Goal: Task Accomplishment & Management: Complete application form

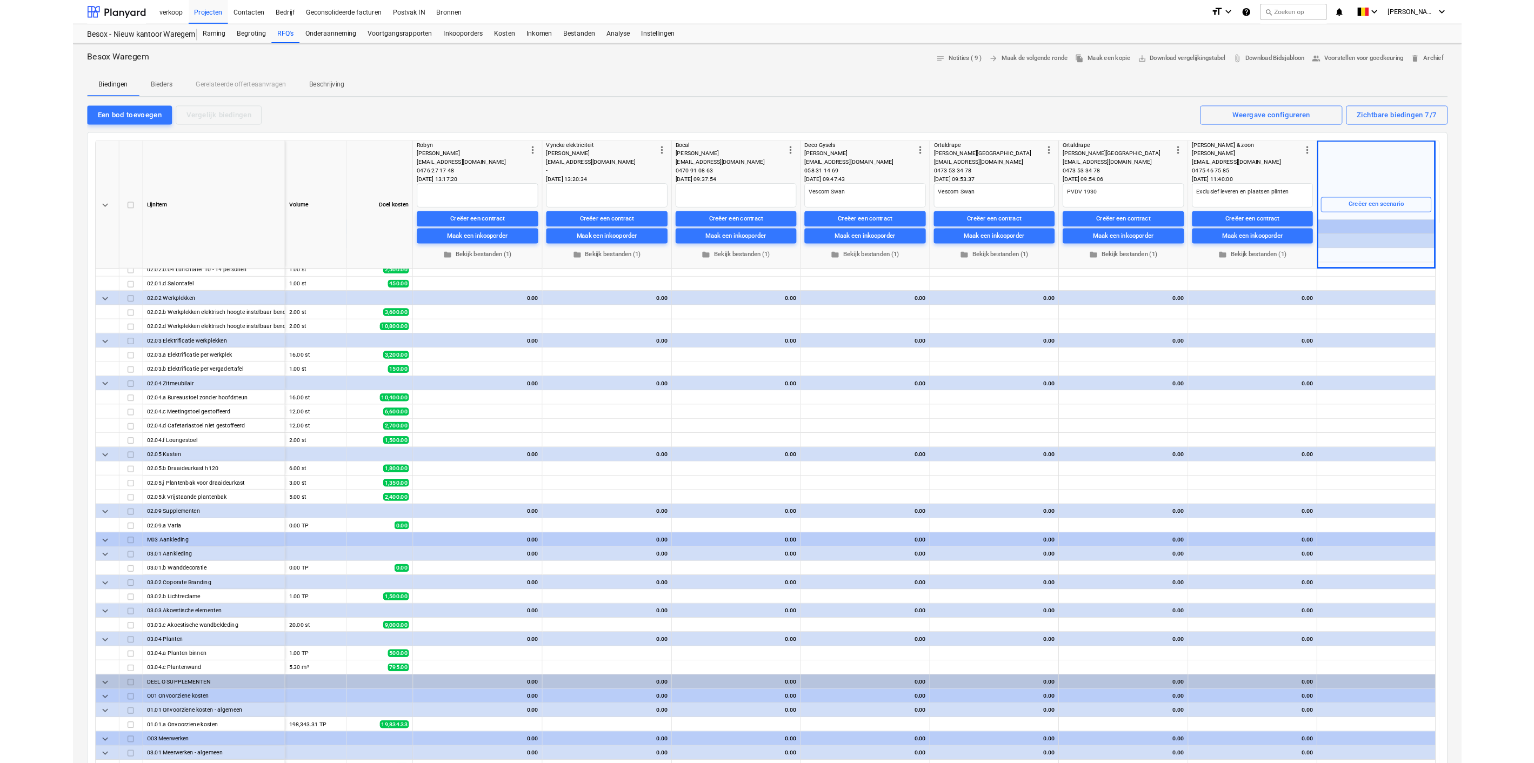
scroll to position [2567, 0]
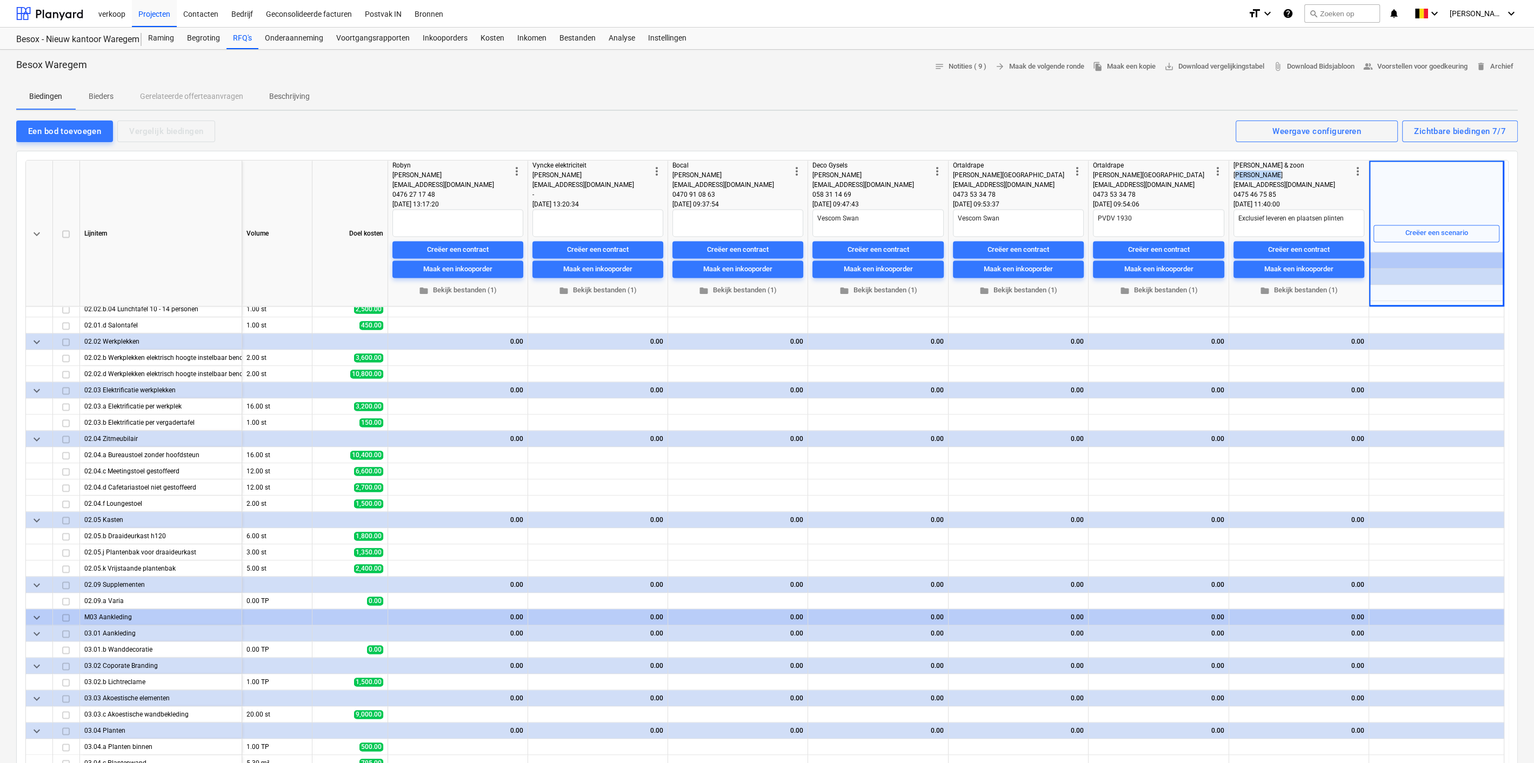
drag, startPoint x: 1347, startPoint y: 169, endPoint x: 1238, endPoint y: 178, distance: 110.1
click at [918, 178] on div "[PERSON_NAME]" at bounding box center [1292, 175] width 118 height 10
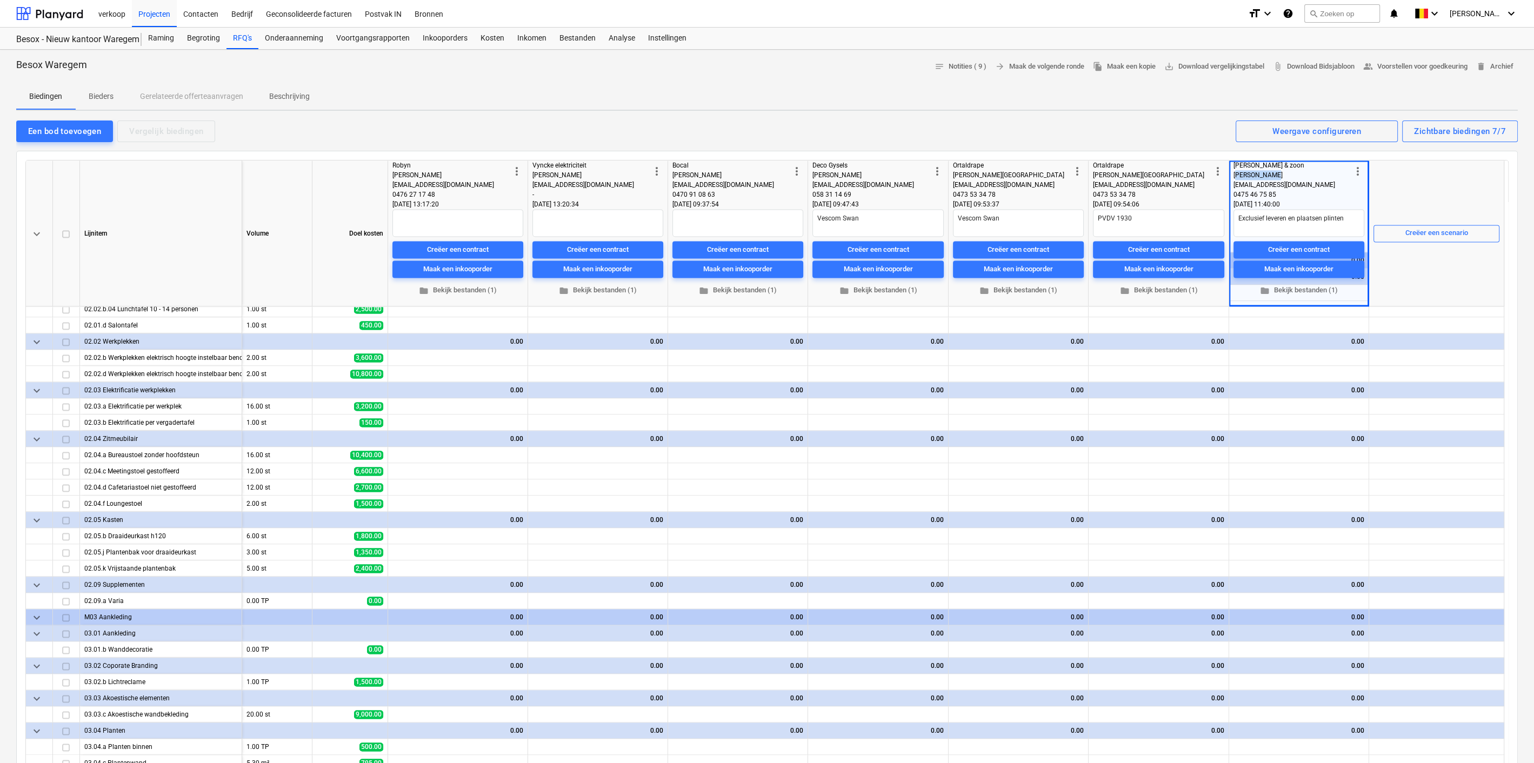
drag, startPoint x: 1357, startPoint y: 172, endPoint x: 1296, endPoint y: 179, distance: 62.1
click at [918, 179] on div "more_vert [PERSON_NAME] & zoon [PERSON_NAME] [EMAIL_ADDRESS][DOMAIN_NAME] 0475 …" at bounding box center [1298, 233] width 131 height 145
click at [918, 175] on div "[PERSON_NAME]" at bounding box center [1292, 175] width 118 height 10
click at [918, 358] on div "2.00 × 0.00€ / st 0.00" at bounding box center [1305, 358] width 118 height 17
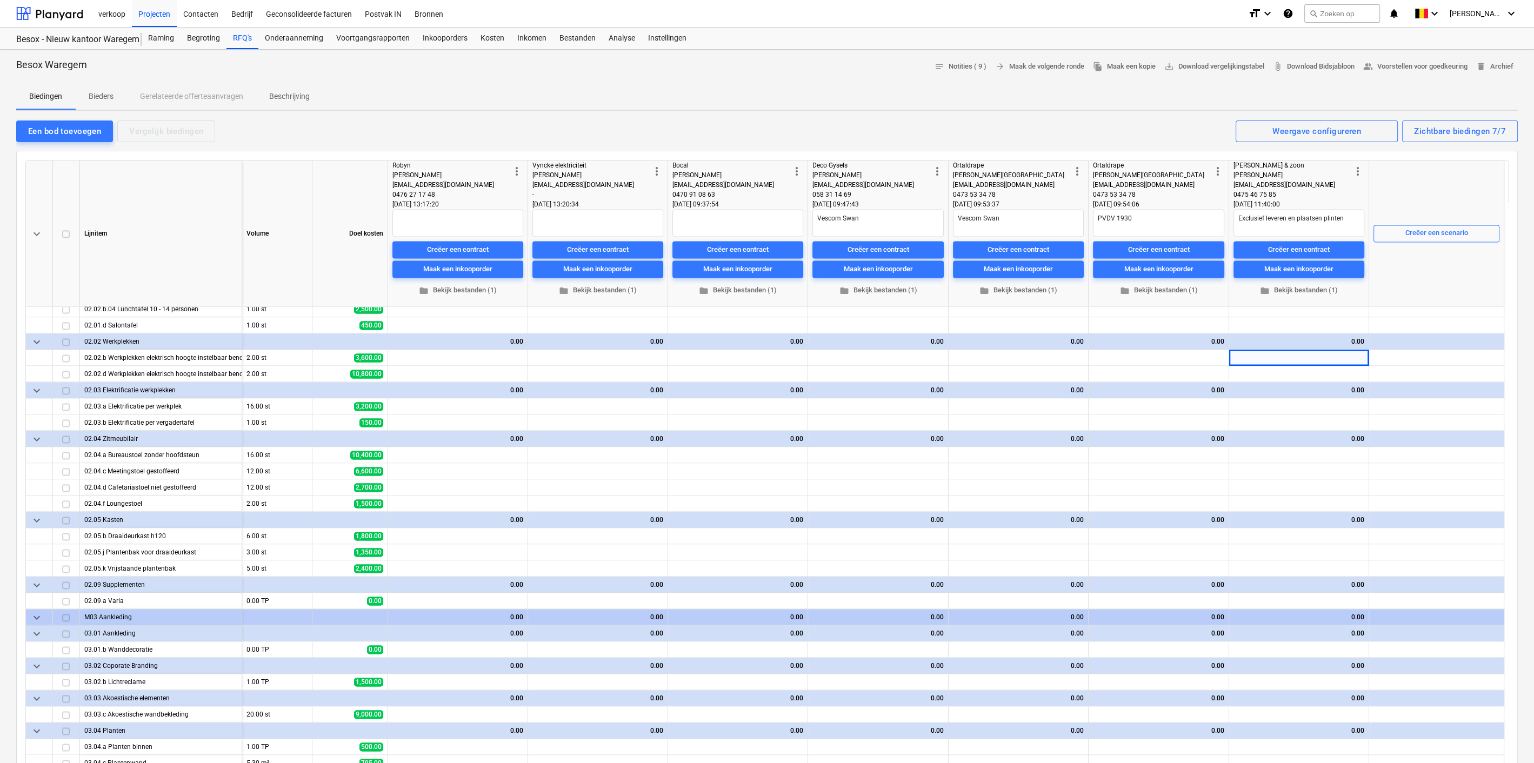
click at [918, 172] on div "[PERSON_NAME]" at bounding box center [1292, 175] width 118 height 10
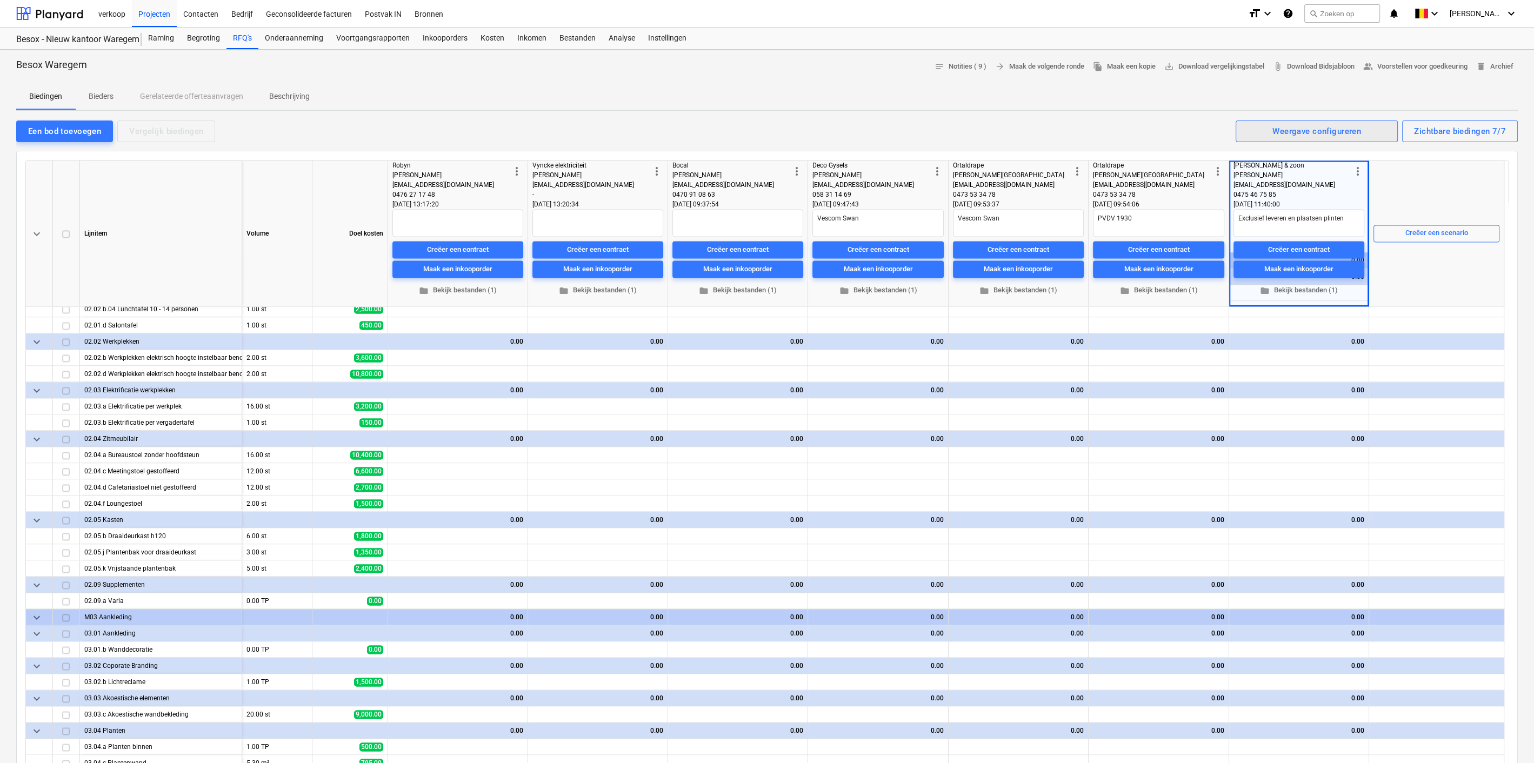
click at [918, 131] on div "Weergave configureren" at bounding box center [1316, 131] width 89 height 14
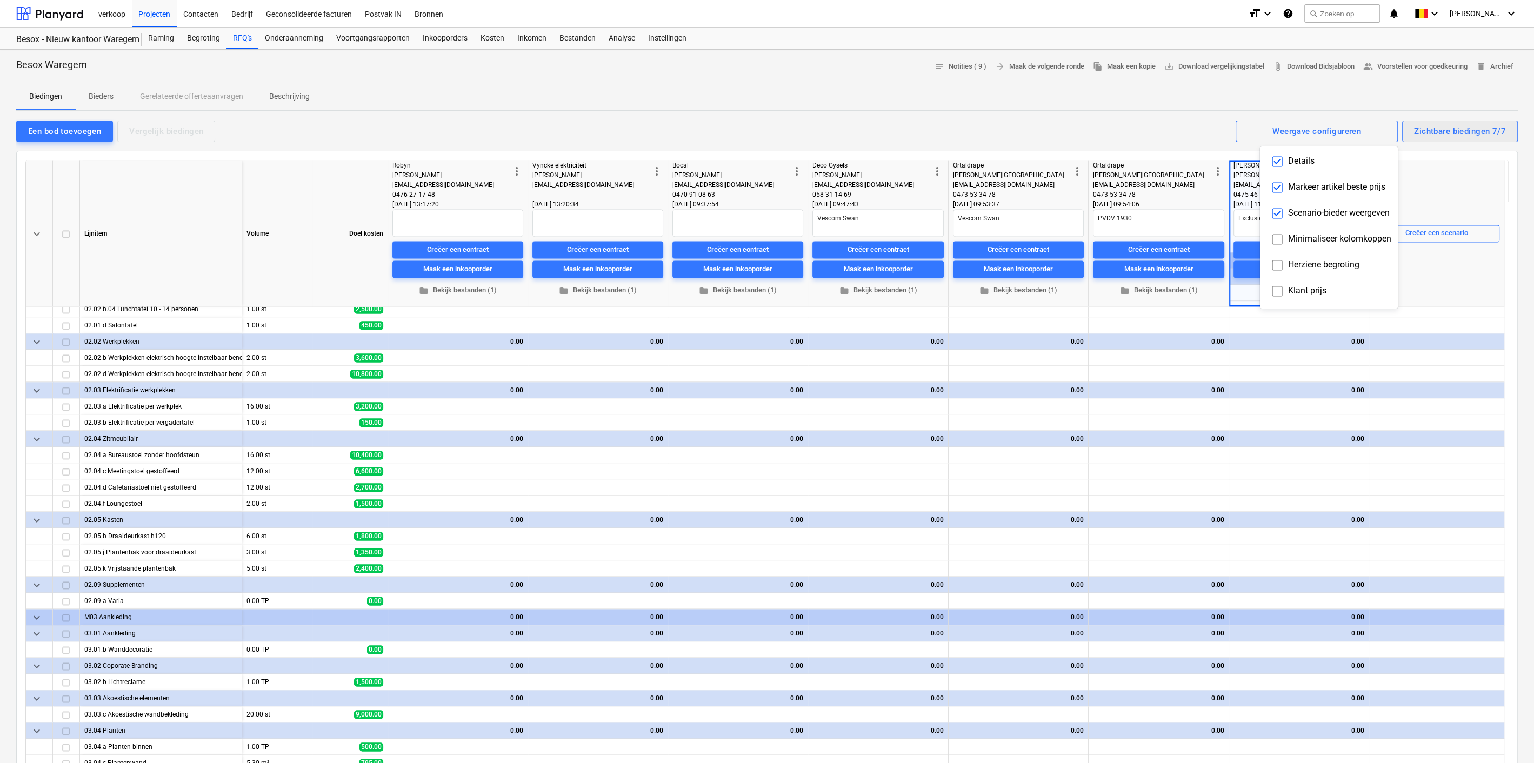
click at [918, 130] on div at bounding box center [767, 381] width 1534 height 763
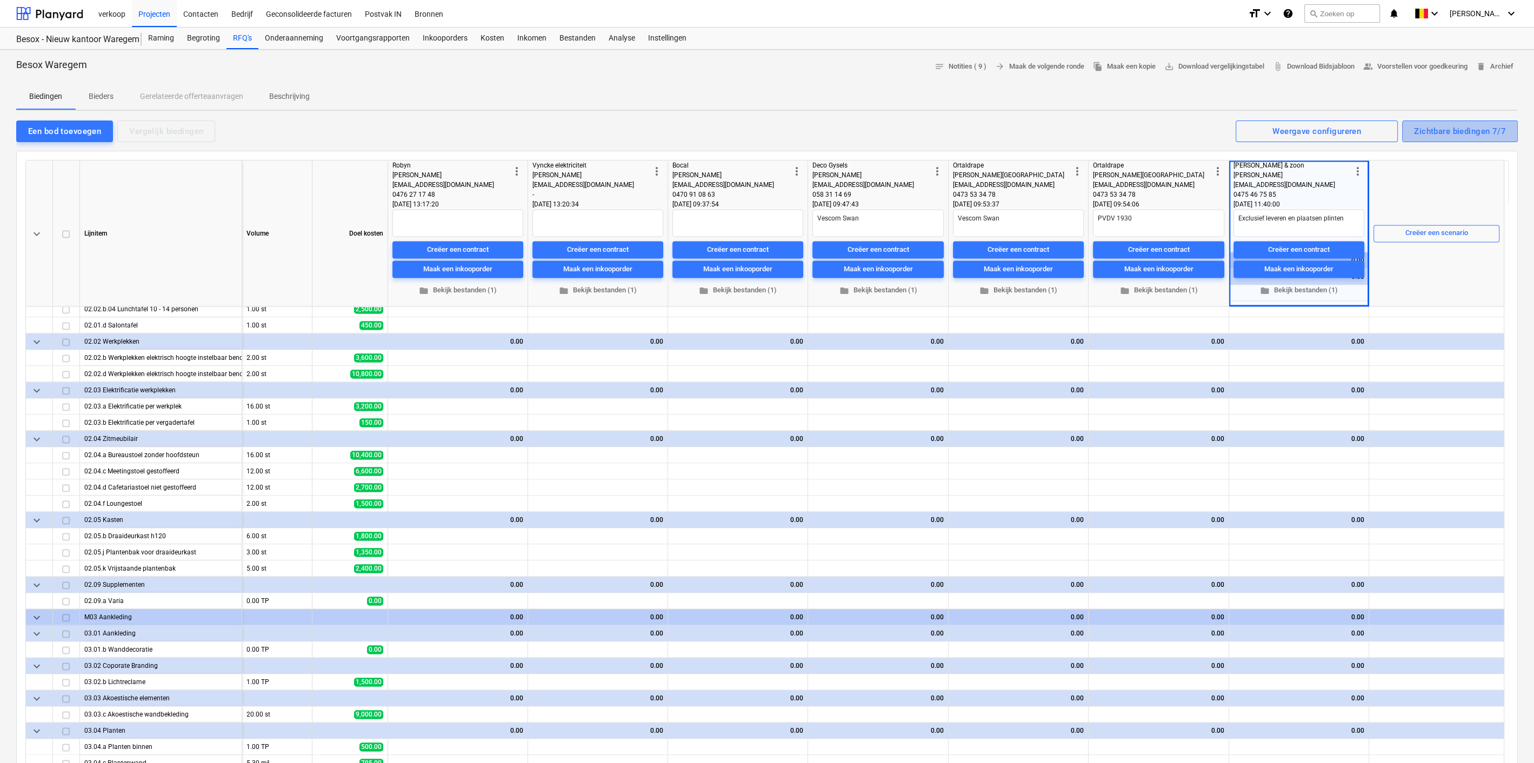
click at [918, 129] on div "Zichtbare biedingen 7/7" at bounding box center [1460, 131] width 92 height 14
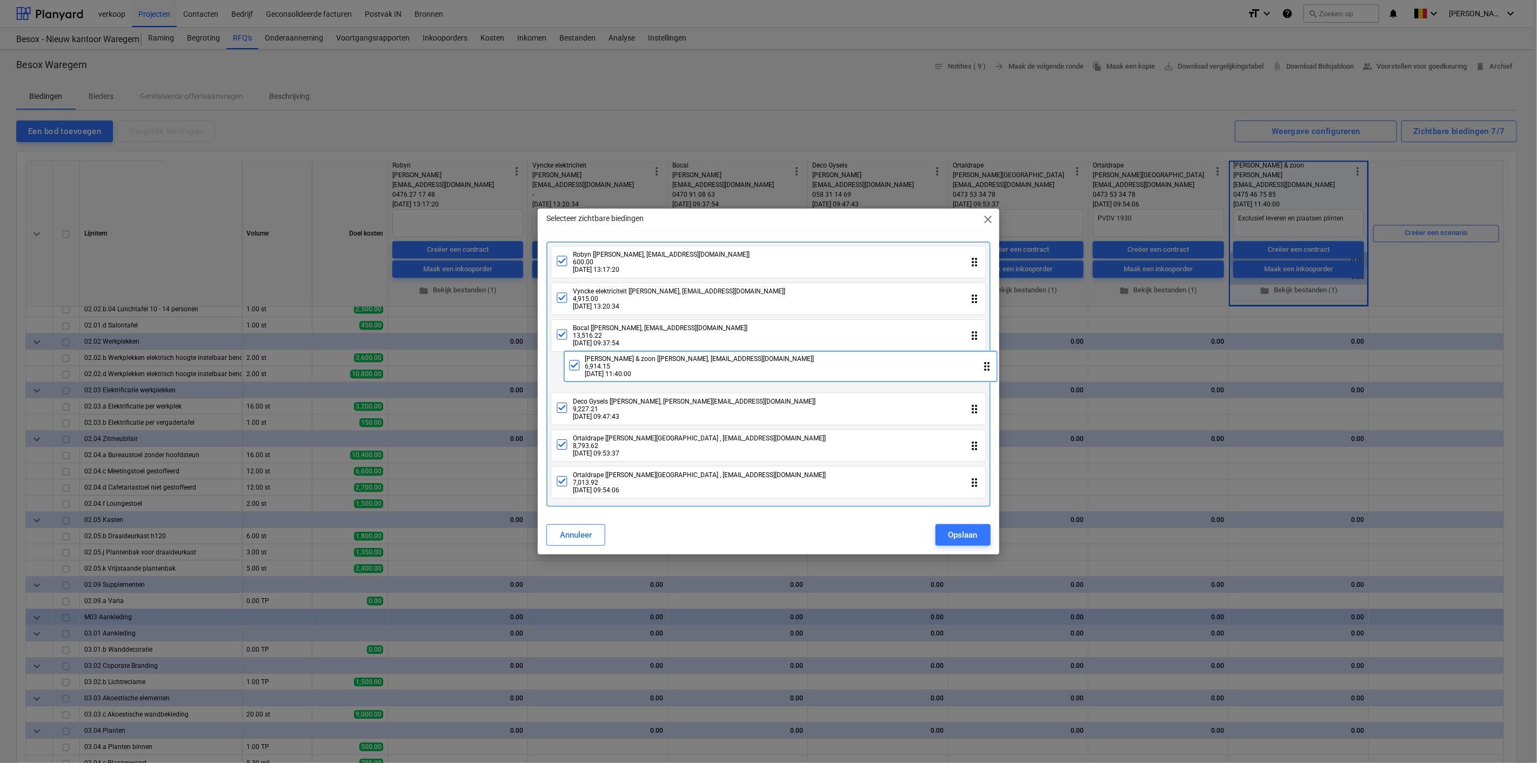
drag, startPoint x: 613, startPoint y: 488, endPoint x: 625, endPoint y: 370, distance: 119.0
click at [625, 370] on div "Robyn [[PERSON_NAME], [EMAIL_ADDRESS][DOMAIN_NAME]] 600.00 [DATE] 13:17:20 drag…" at bounding box center [768, 375] width 444 height 266
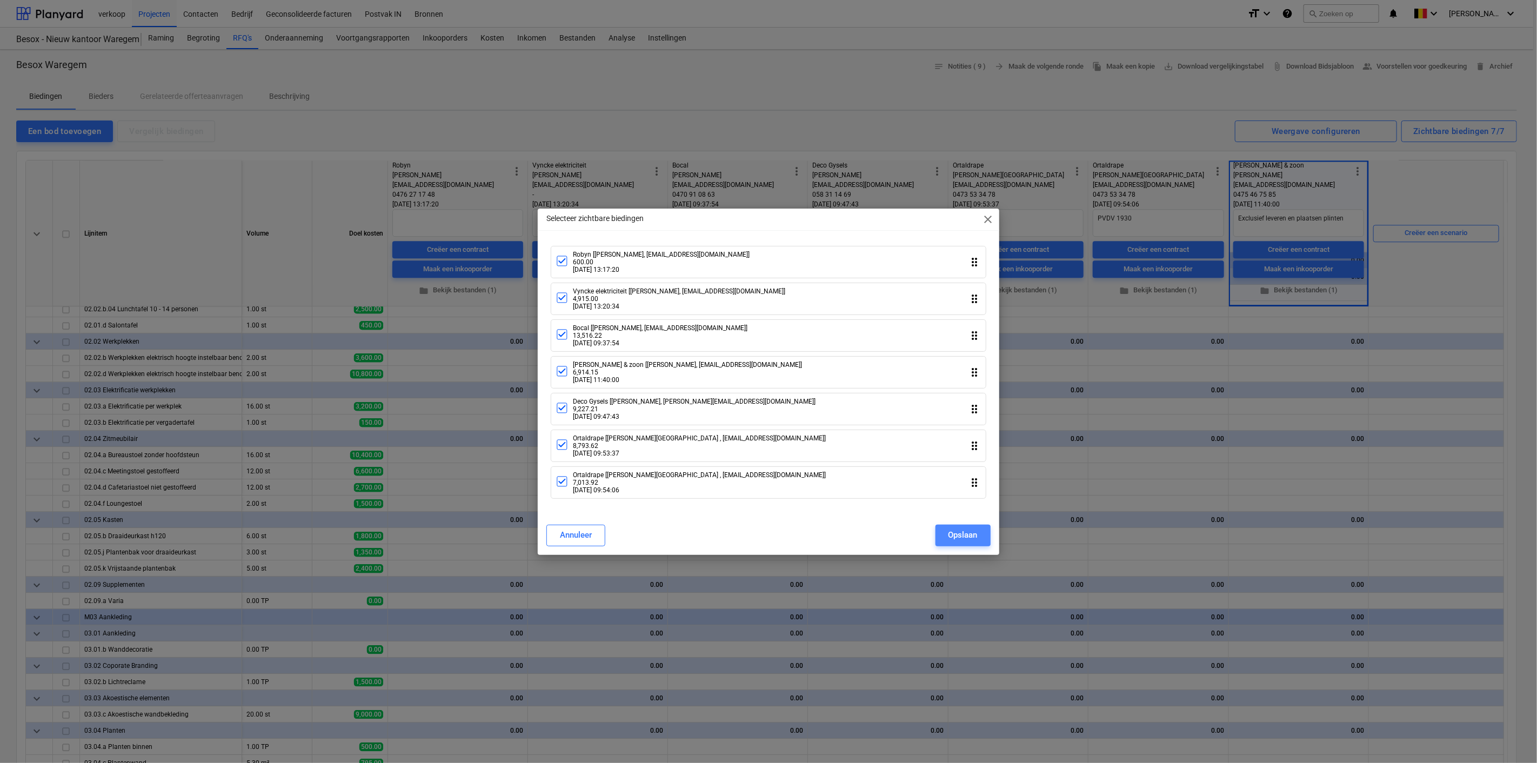
click at [918, 475] on div "Opslaan" at bounding box center [963, 535] width 29 height 14
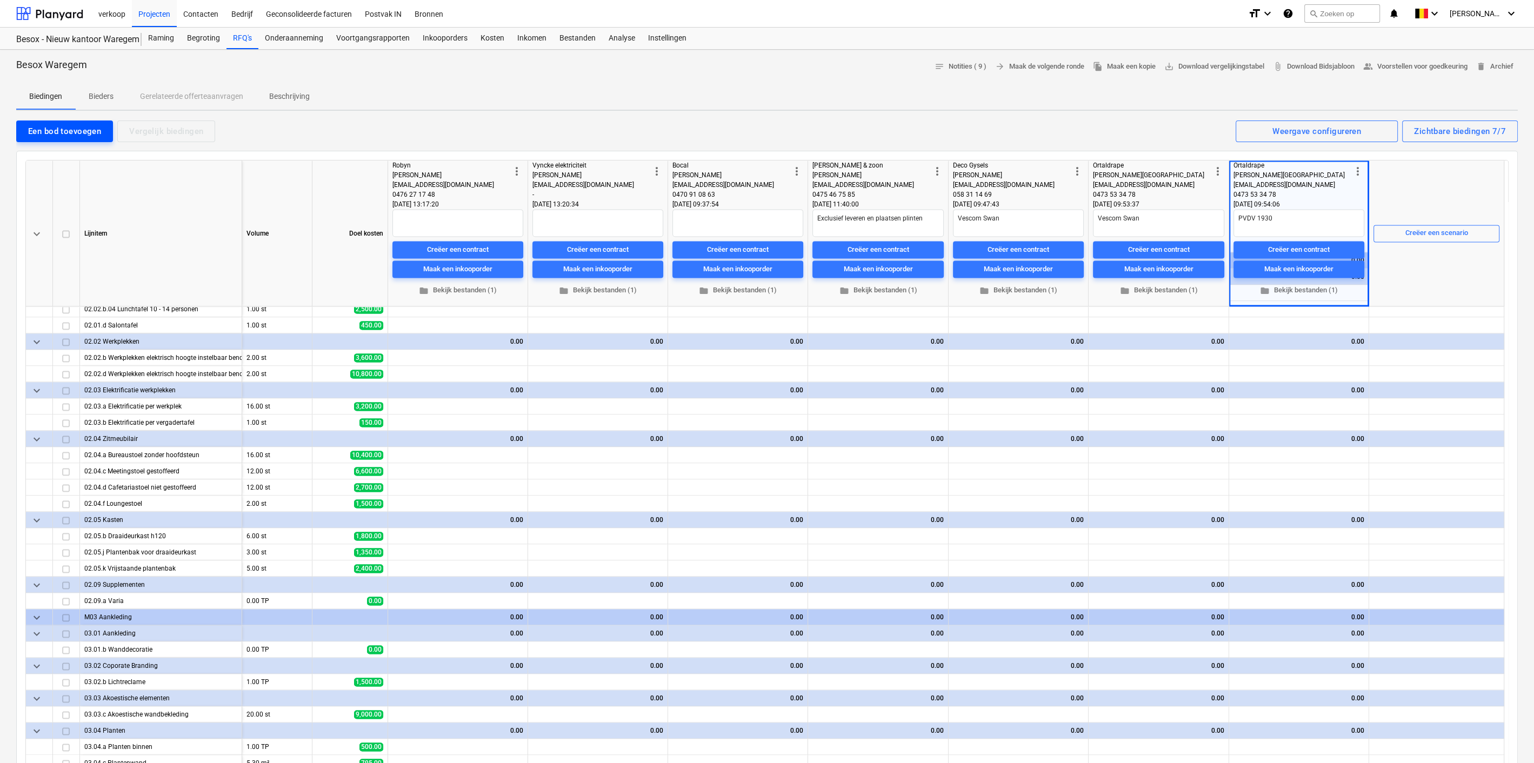
click at [80, 130] on div "Een bod toevoegen" at bounding box center [64, 131] width 73 height 14
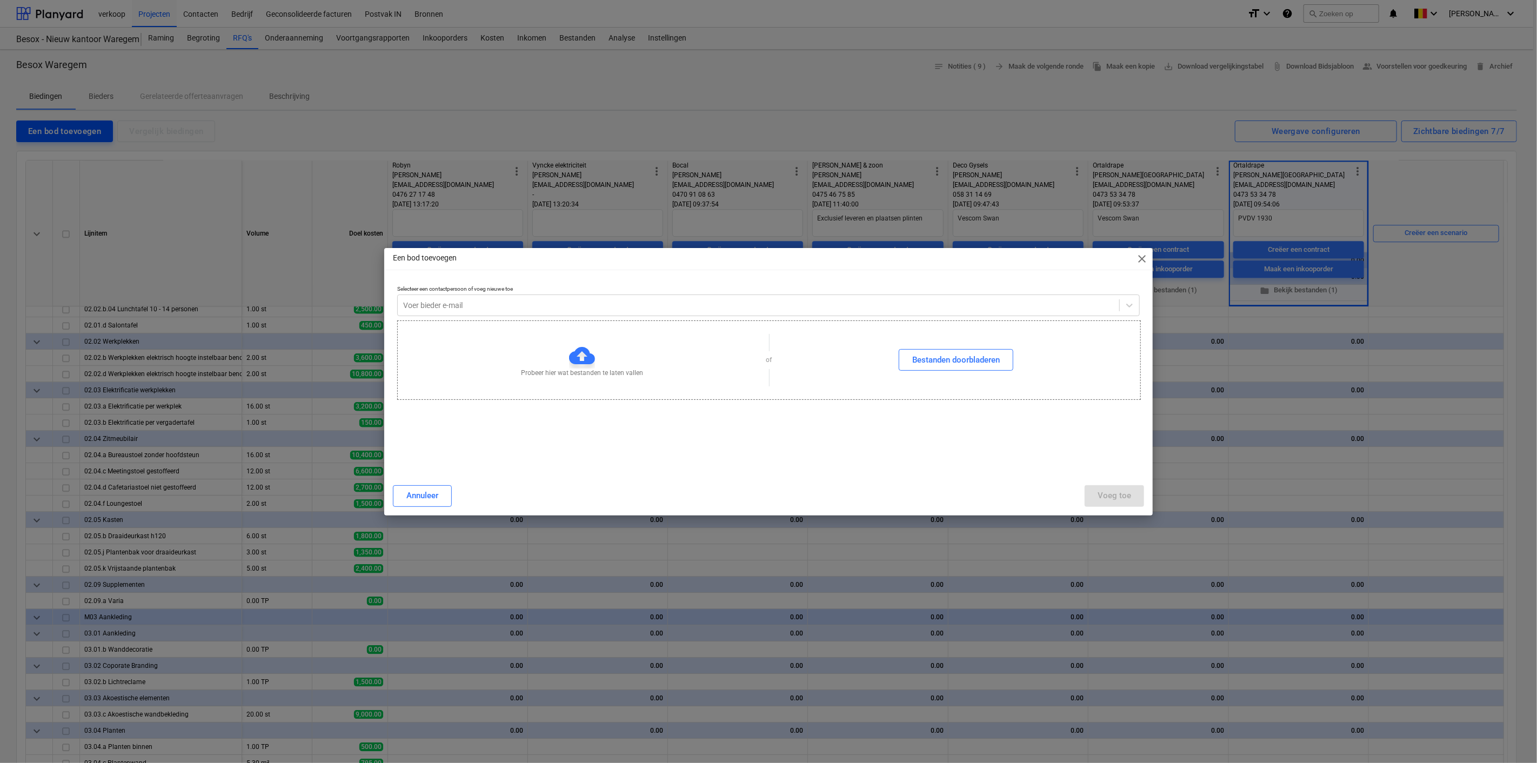
type textarea "x"
click at [549, 309] on div at bounding box center [758, 305] width 711 height 11
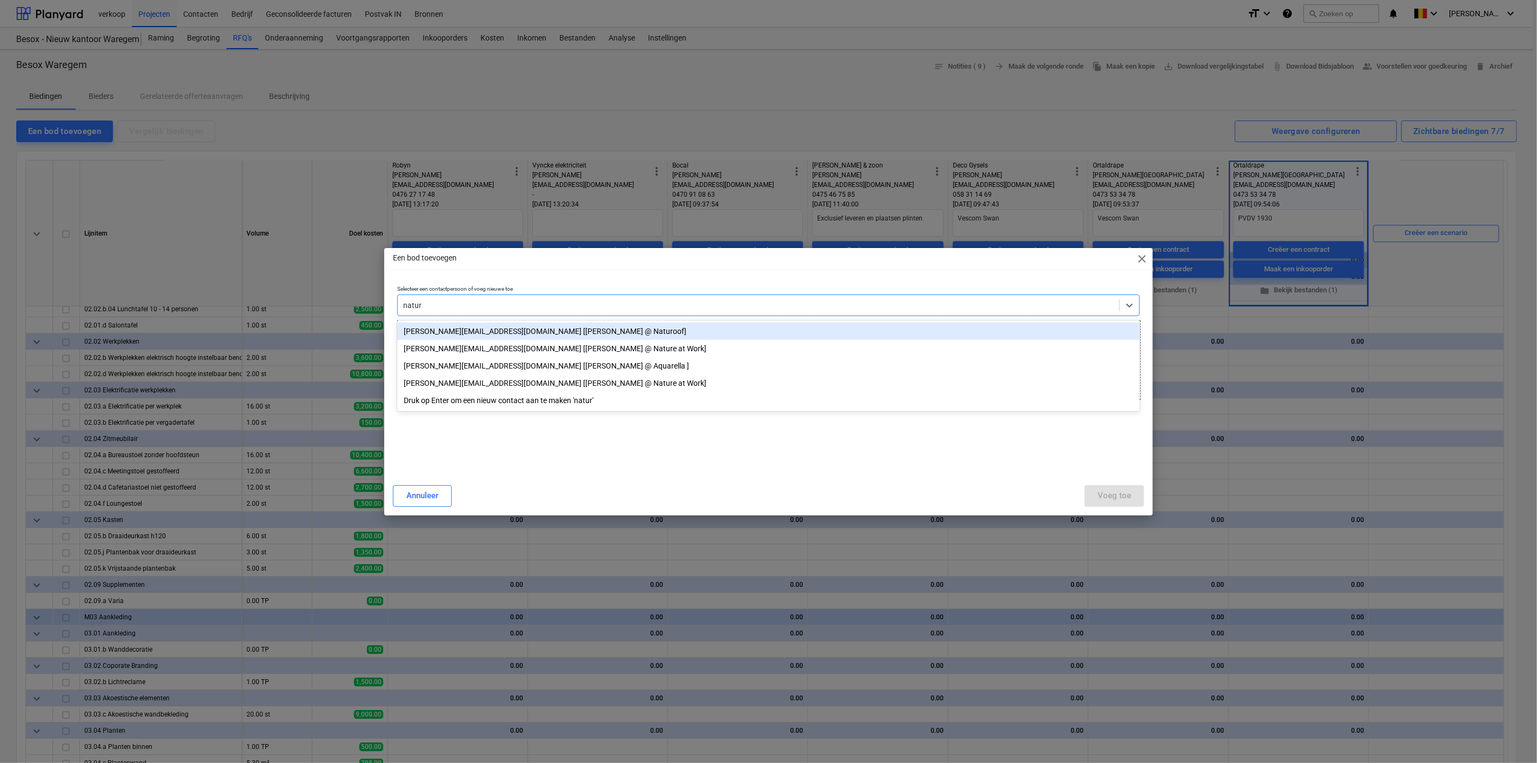
type input "nature"
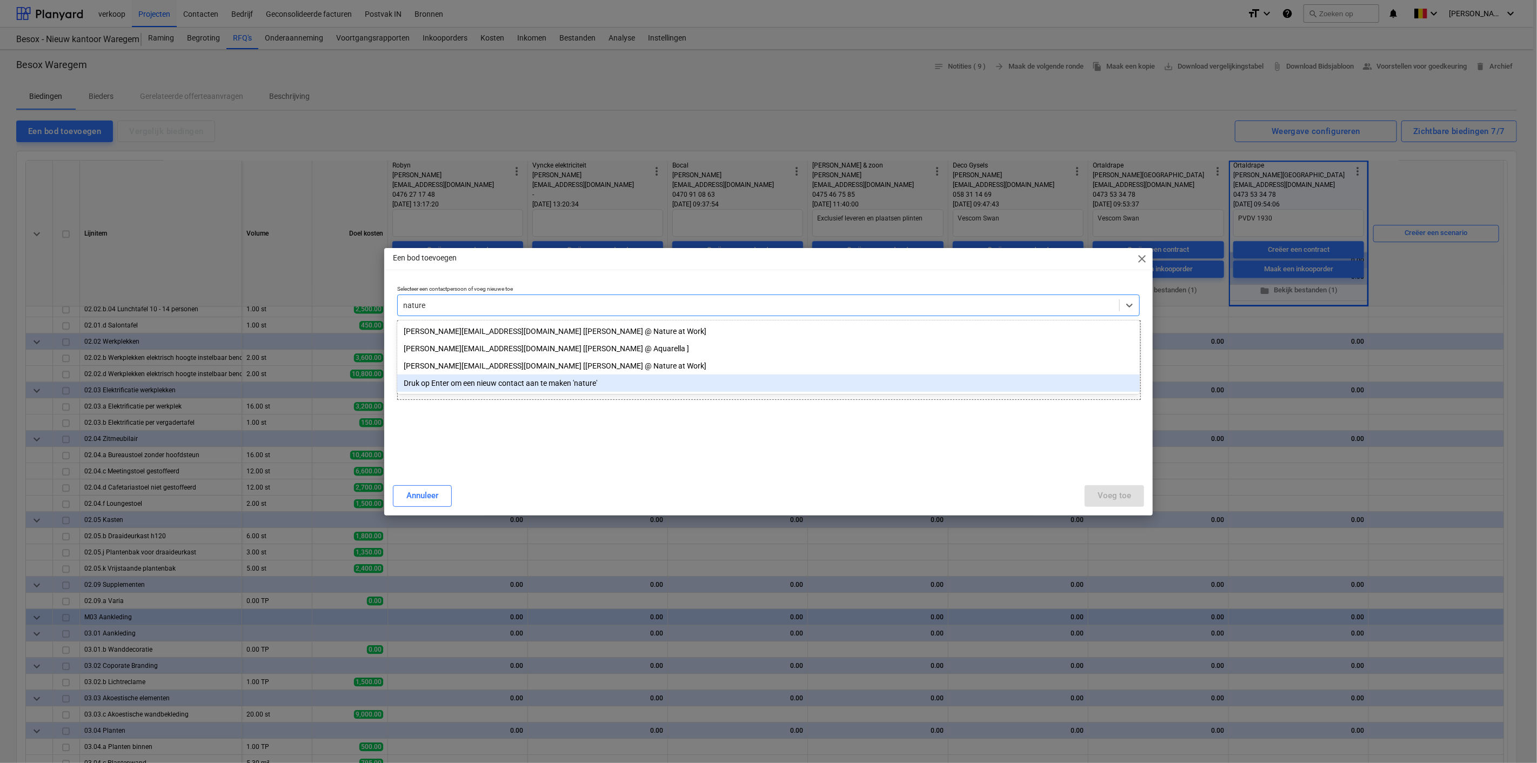
click at [572, 385] on div "Druk op Enter om een nieuw contact aan te maken 'nature'" at bounding box center [768, 383] width 743 height 17
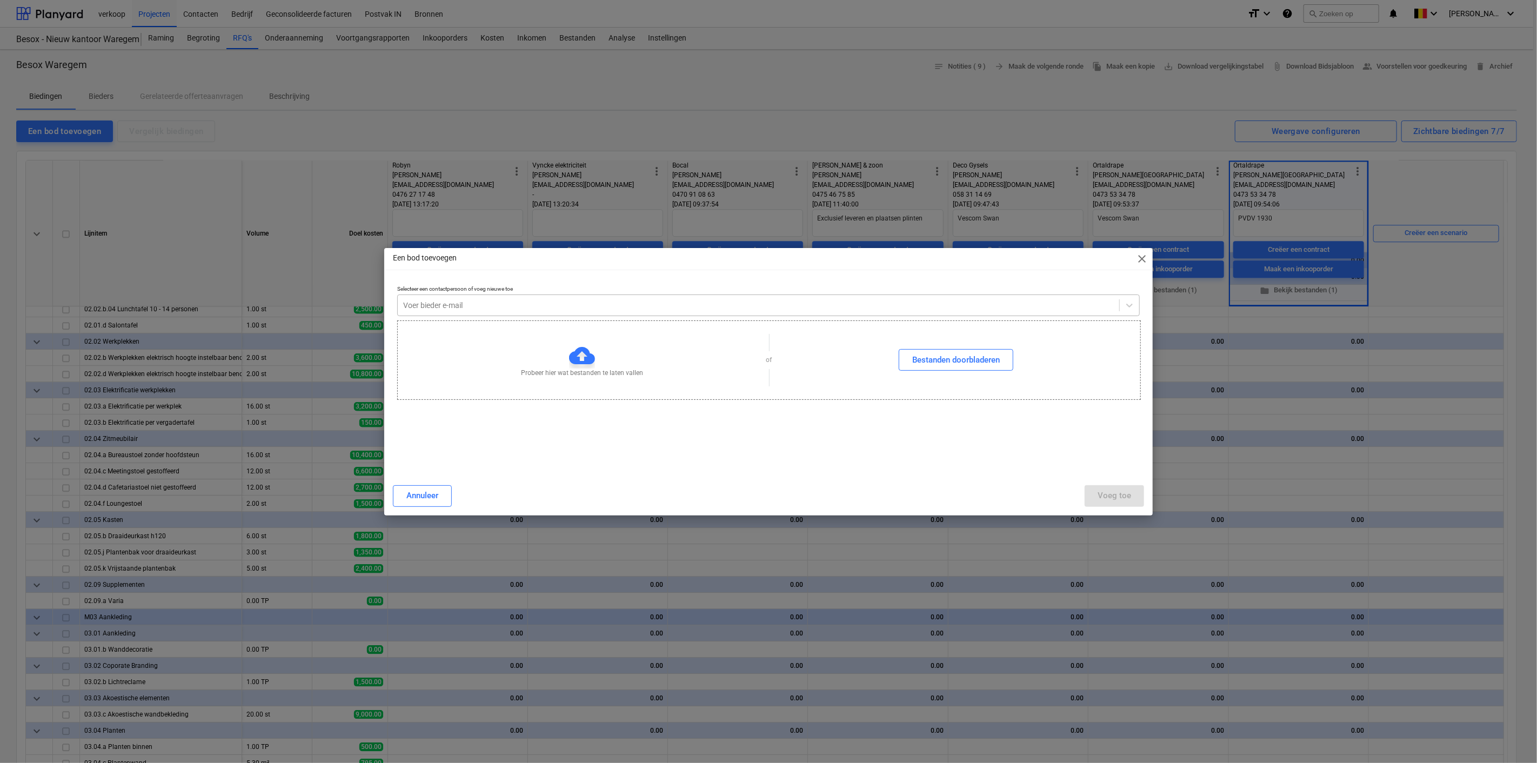
click at [482, 306] on div at bounding box center [758, 305] width 711 height 11
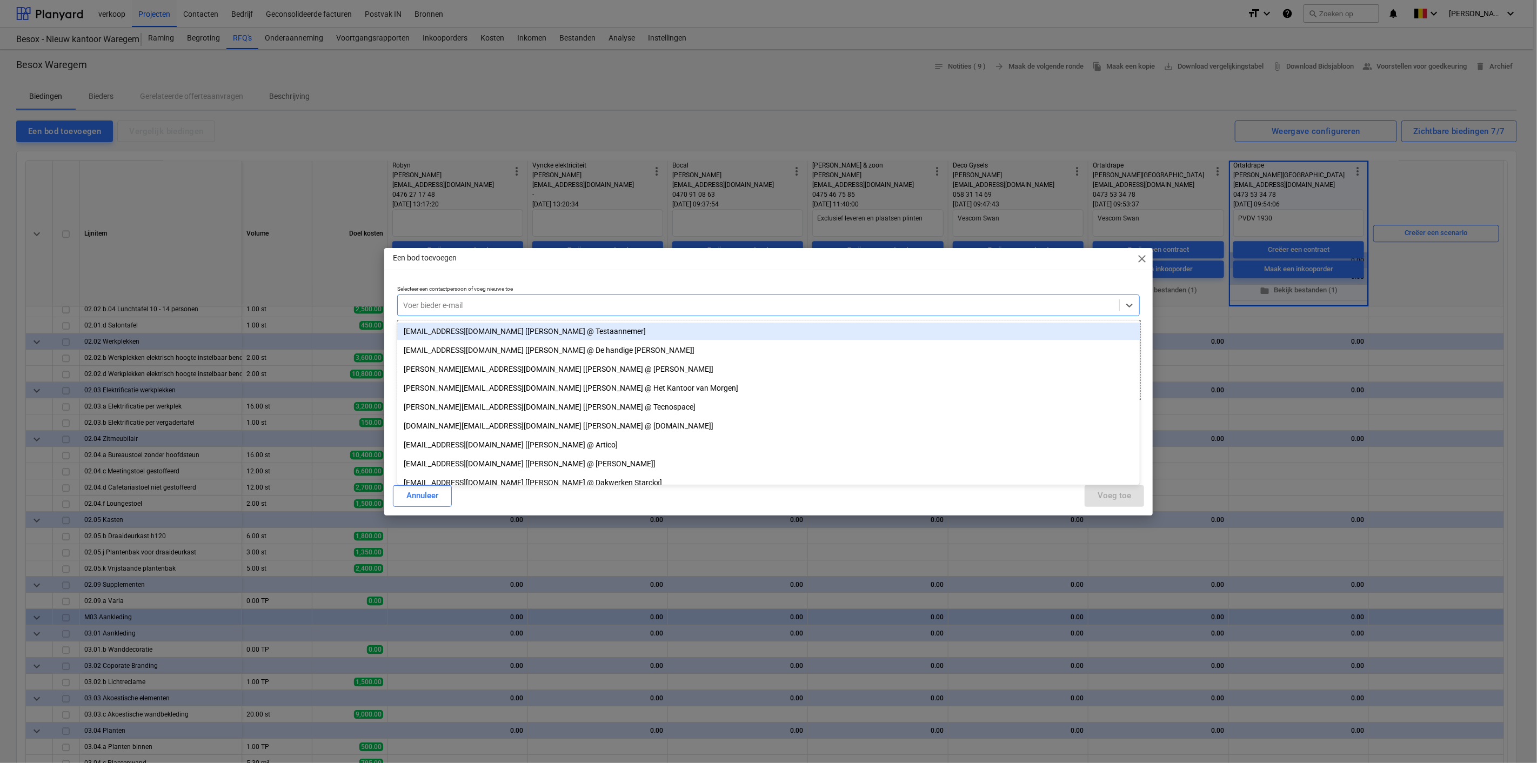
type textarea "x"
paste input "[EMAIL_ADDRESS][DOMAIN_NAME]"
type input "[EMAIL_ADDRESS][DOMAIN_NAME]"
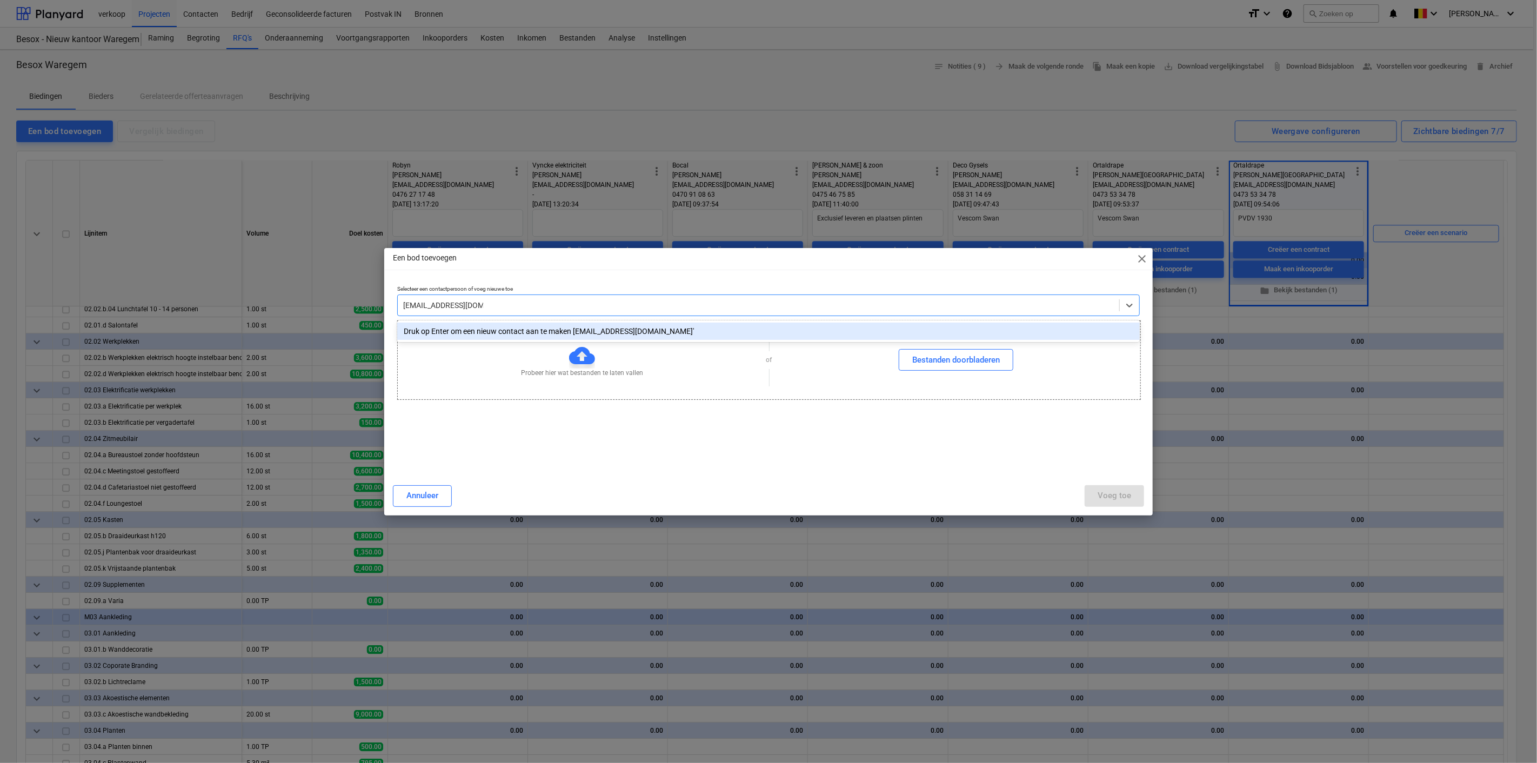
click at [562, 332] on div "Druk op Enter om een nieuw contact aan te maken [EMAIL_ADDRESS][DOMAIN_NAME]'" at bounding box center [768, 331] width 743 height 17
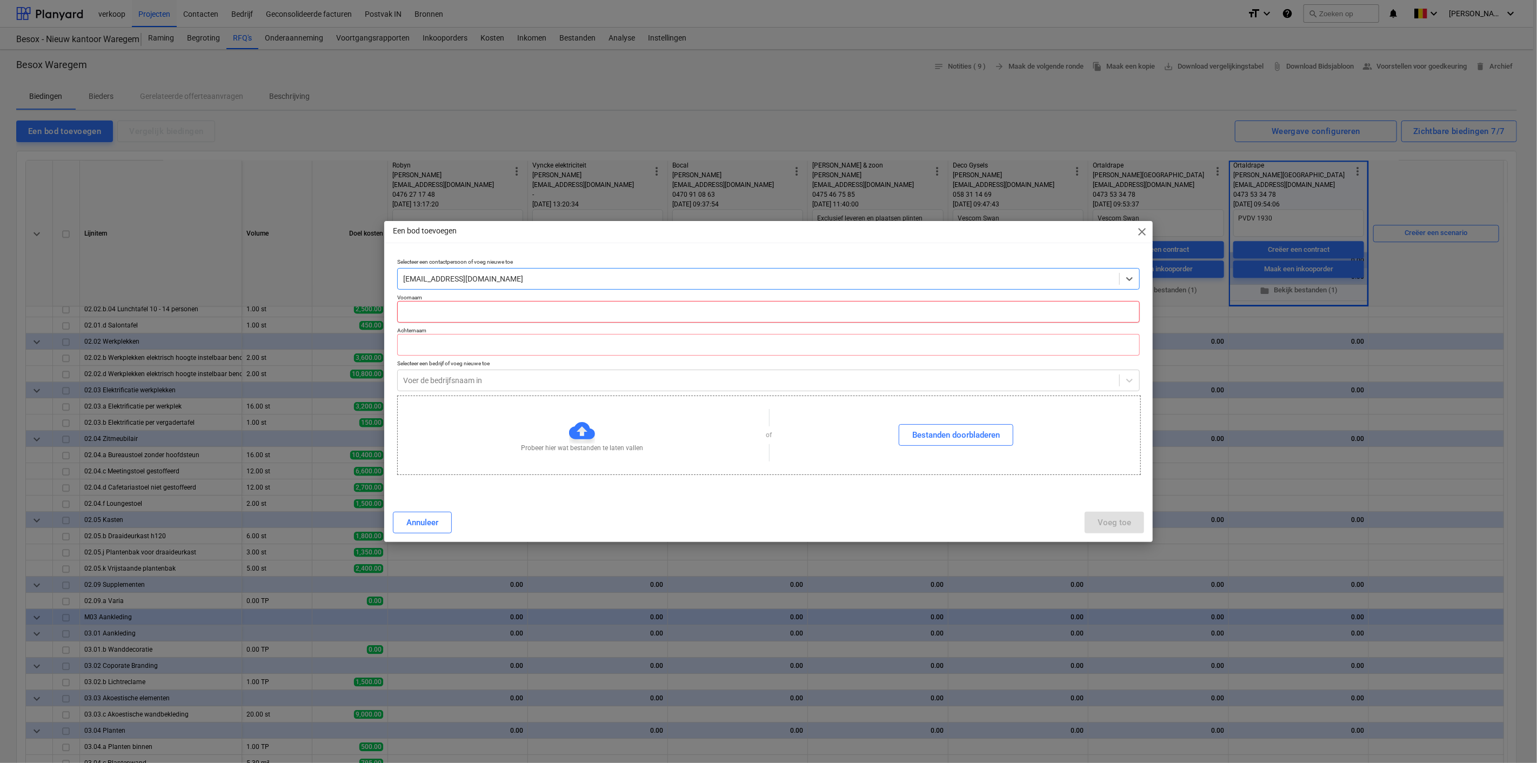
click at [463, 316] on input "text" at bounding box center [768, 312] width 743 height 22
paste input "[EMAIL_ADDRESS][DOMAIN_NAME]"
type input "Tia"
click at [473, 345] on input "text" at bounding box center [768, 345] width 743 height 22
paste input "[EMAIL_ADDRESS][DOMAIN_NAME]"
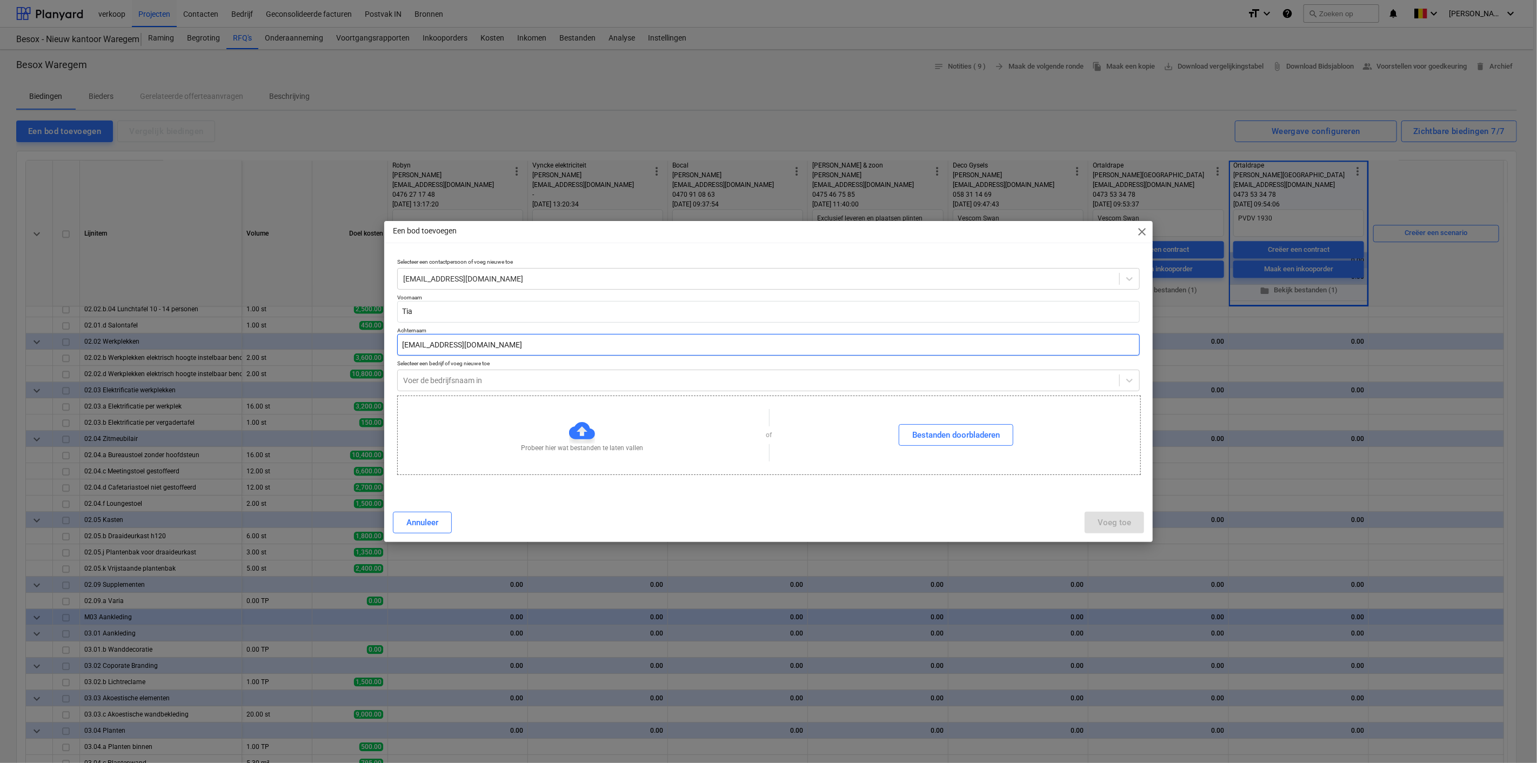
click at [414, 350] on input "[EMAIL_ADDRESS][DOMAIN_NAME]" at bounding box center [768, 345] width 743 height 22
type input "Ritiere"
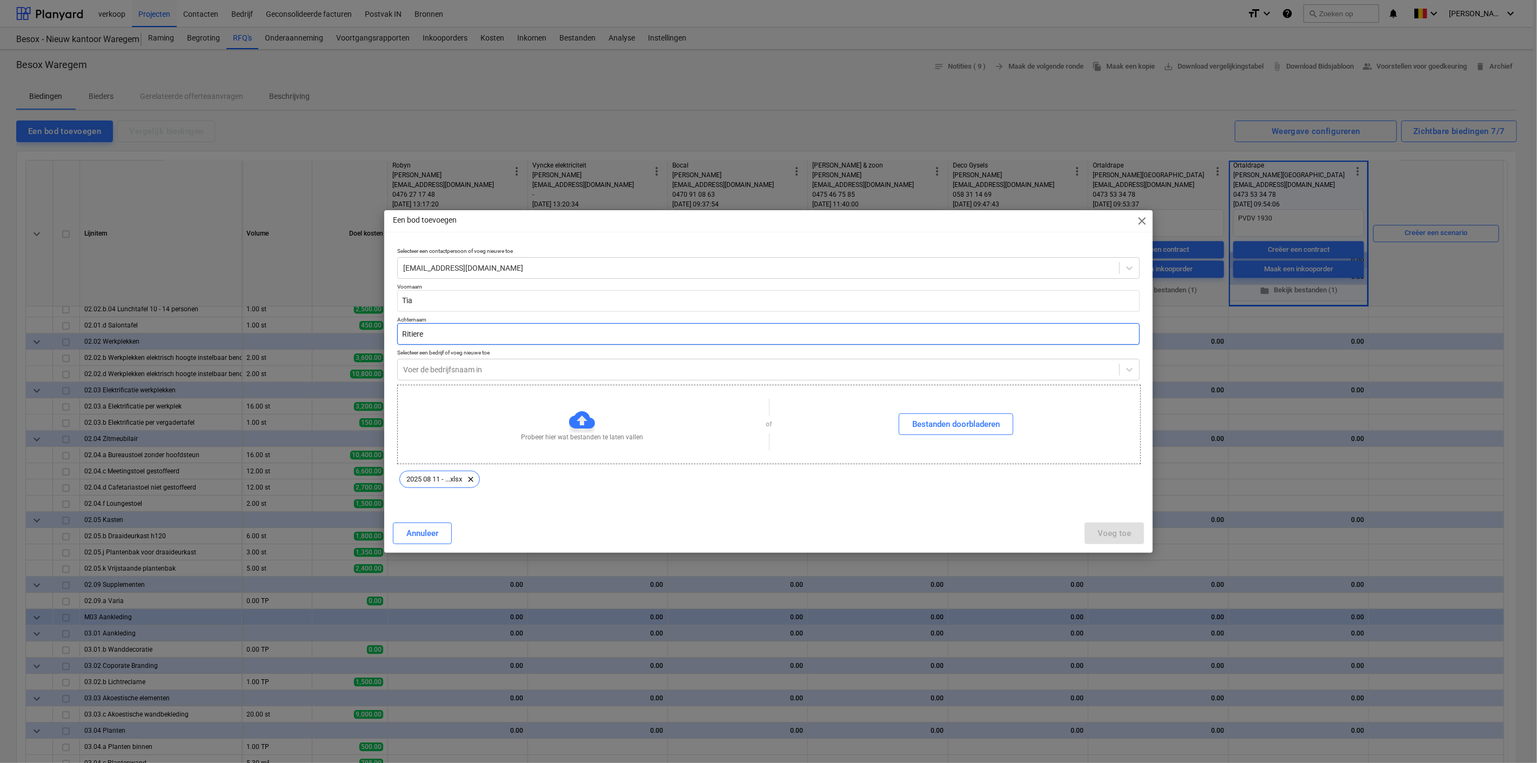
type textarea "x"
click at [526, 373] on div at bounding box center [758, 369] width 711 height 11
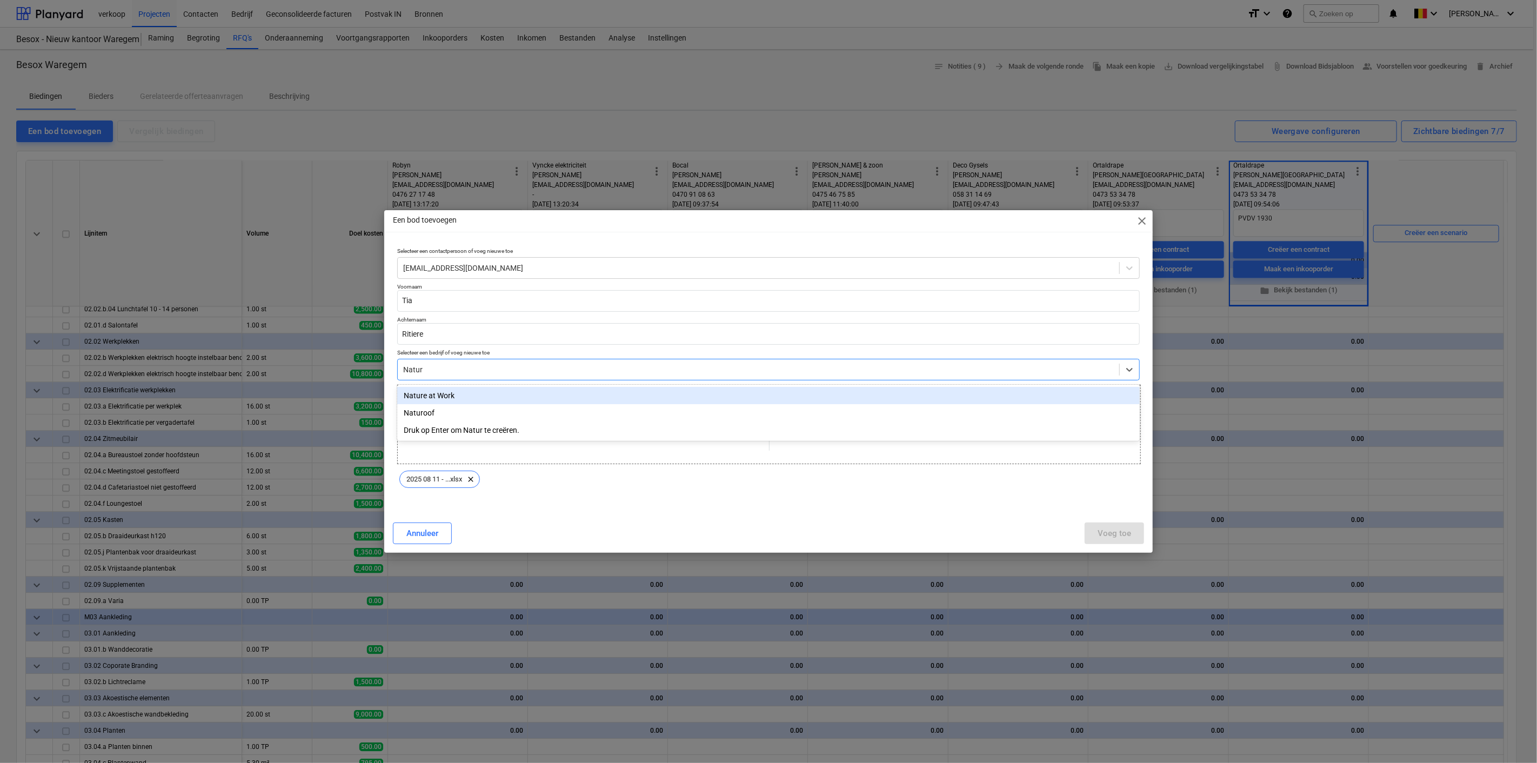
type input "Nature"
click at [410, 395] on div "Nature at Work" at bounding box center [768, 395] width 743 height 17
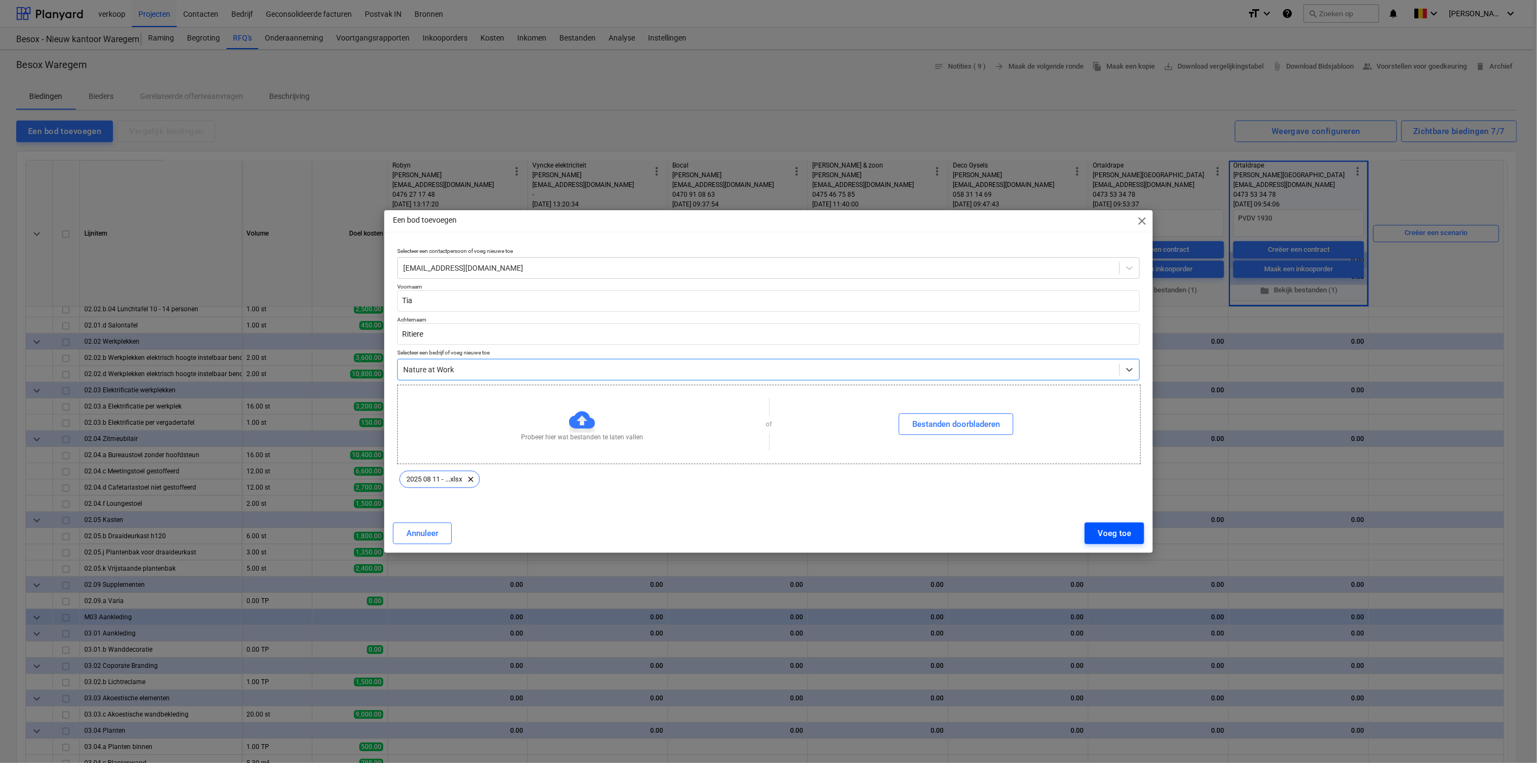
click at [918, 475] on div "Voeg toe" at bounding box center [1115, 533] width 34 height 14
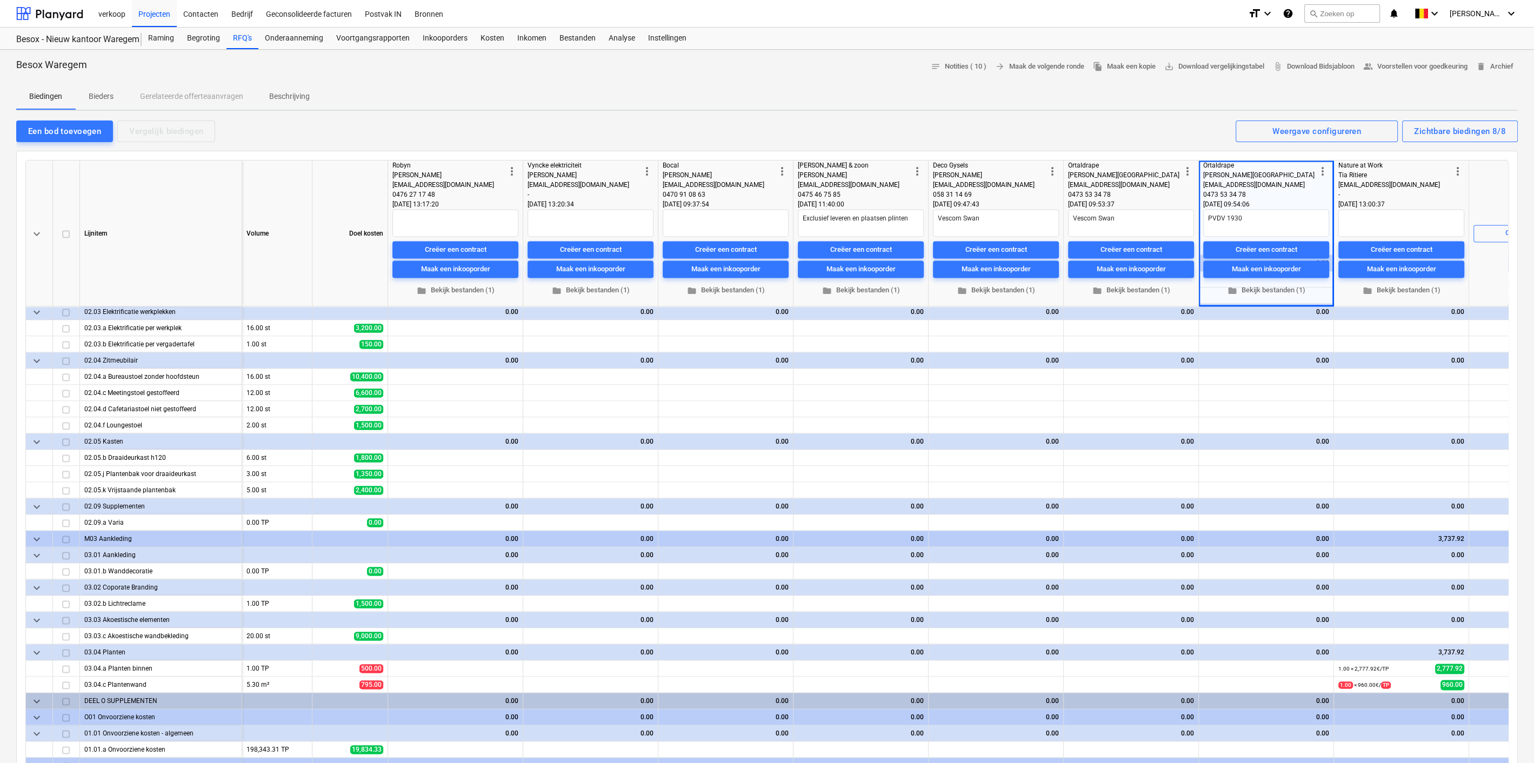
scroll to position [2645, 0]
type textarea "x"
